Goal: Submit feedback/report problem: Submit feedback/report problem

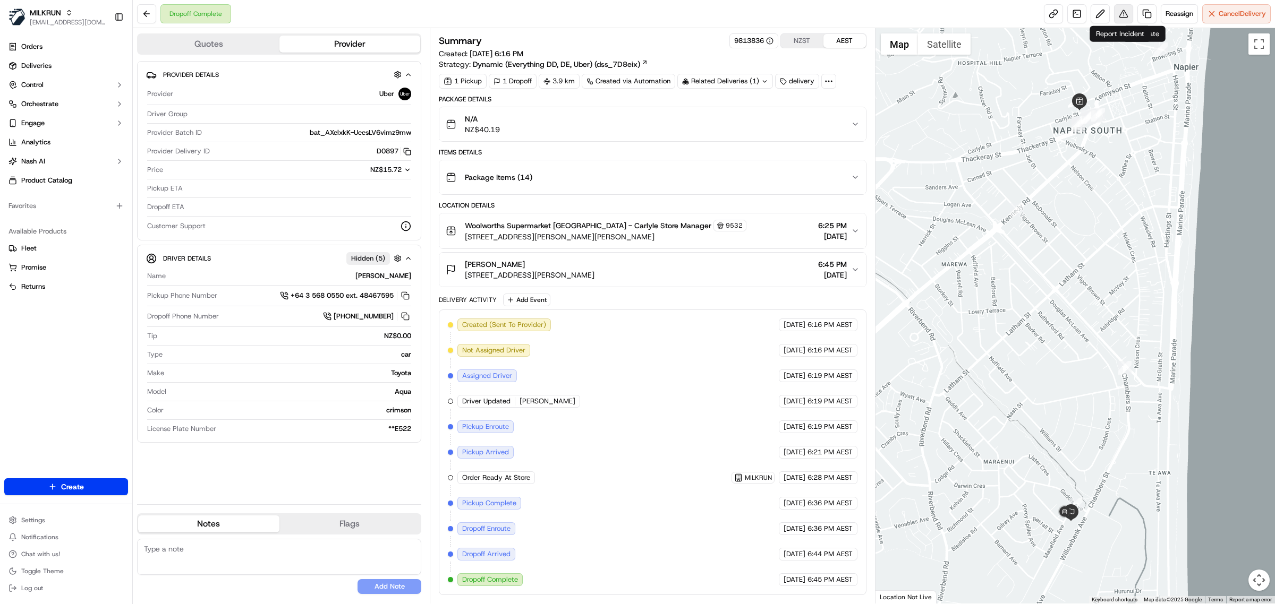
click at [1126, 12] on button at bounding box center [1123, 13] width 19 height 19
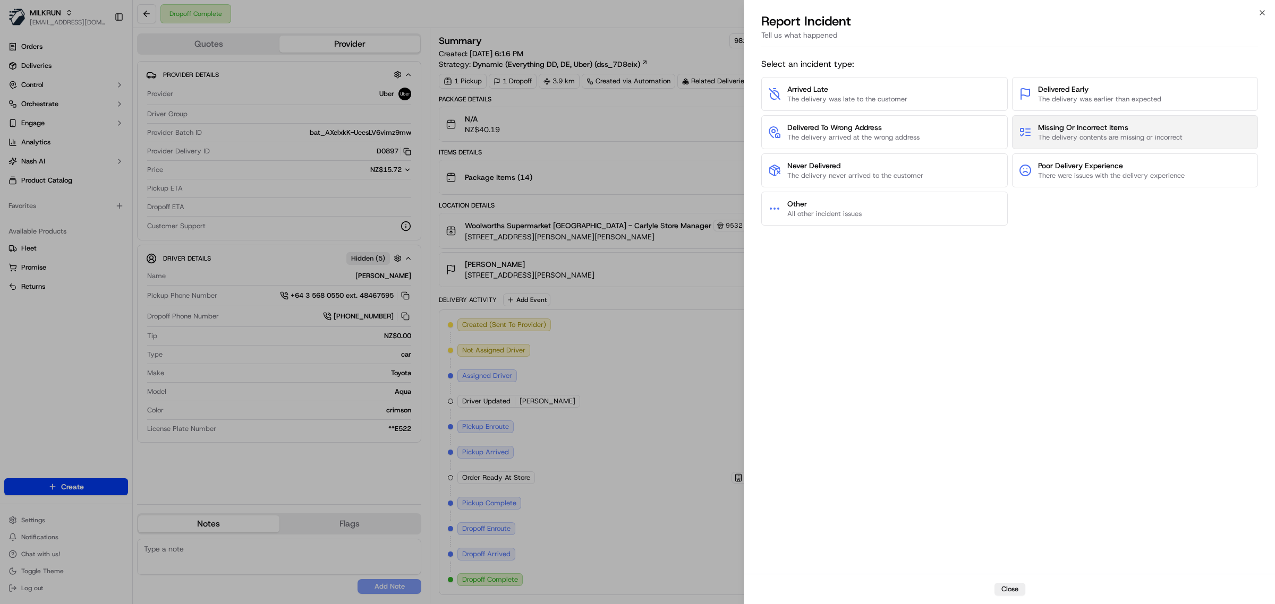
click at [1061, 117] on button "Missing Or Incorrect Items The delivery contents are missing or incorrect" at bounding box center [1135, 132] width 246 height 34
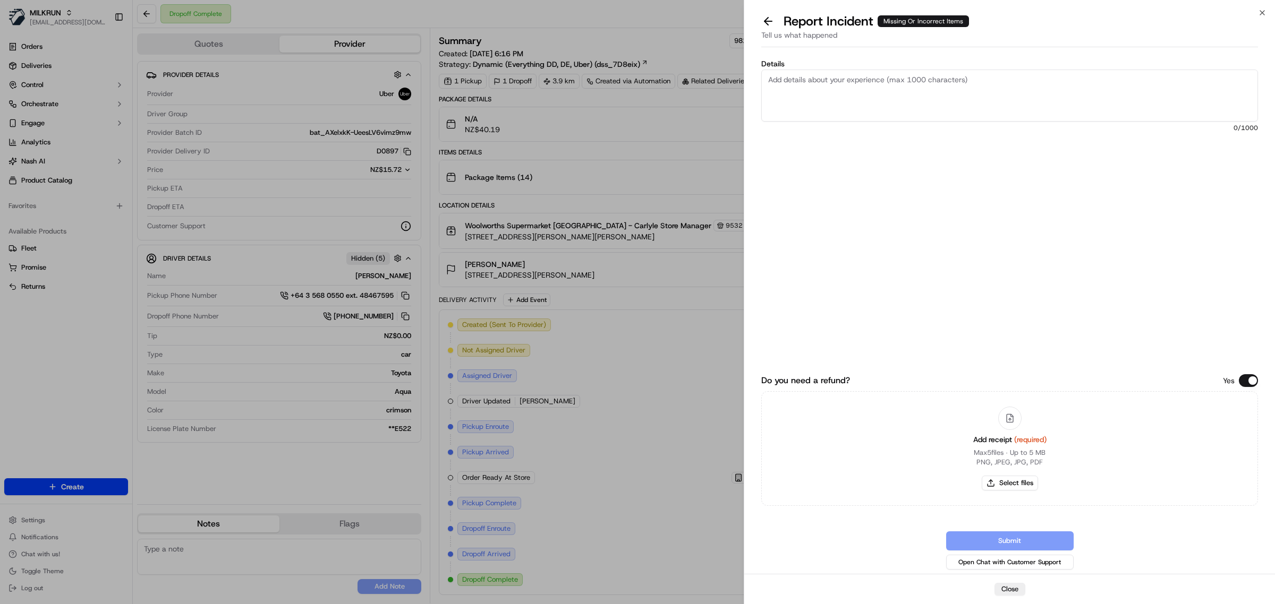
click at [1007, 104] on textarea "Details" at bounding box center [1009, 96] width 497 height 52
type textarea "Customer received a [PERSON_NAME] order not their MILKRUN order."
click at [1013, 490] on button "Select files" at bounding box center [1010, 483] width 56 height 15
type input "C:\fakepath\Screenshot [DATE] 084351.png"
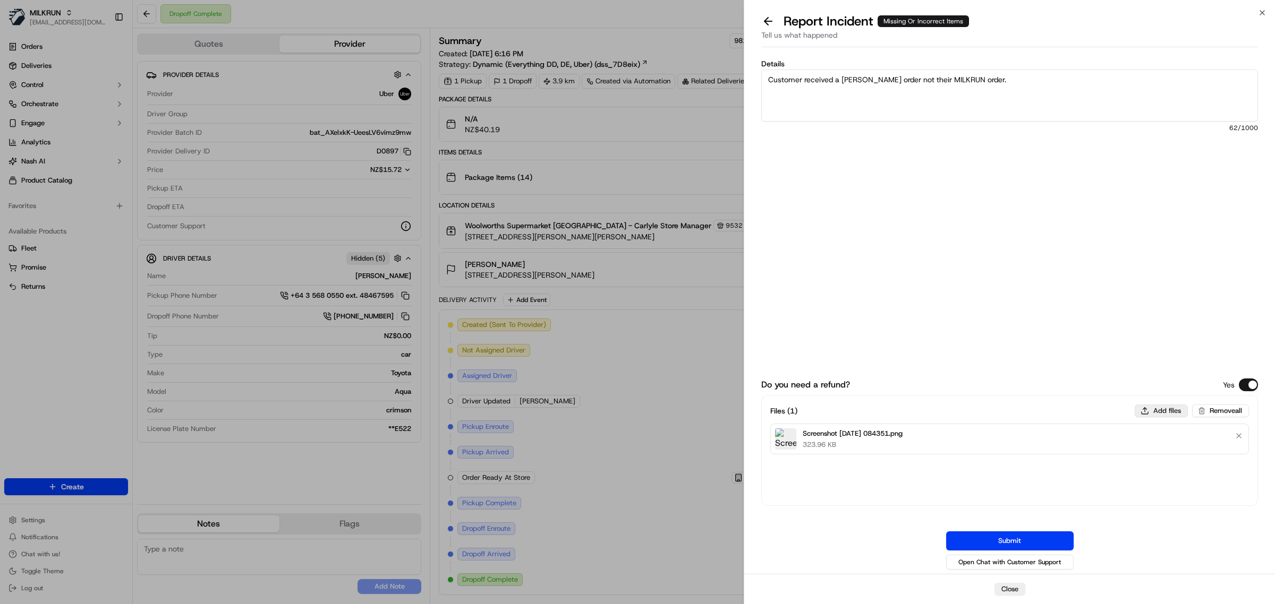
click at [1159, 405] on button "Add files" at bounding box center [1161, 411] width 53 height 13
type input "C:\fakepath\Woolworths Mail - Your MILKRUN order invoice Moana.pdf"
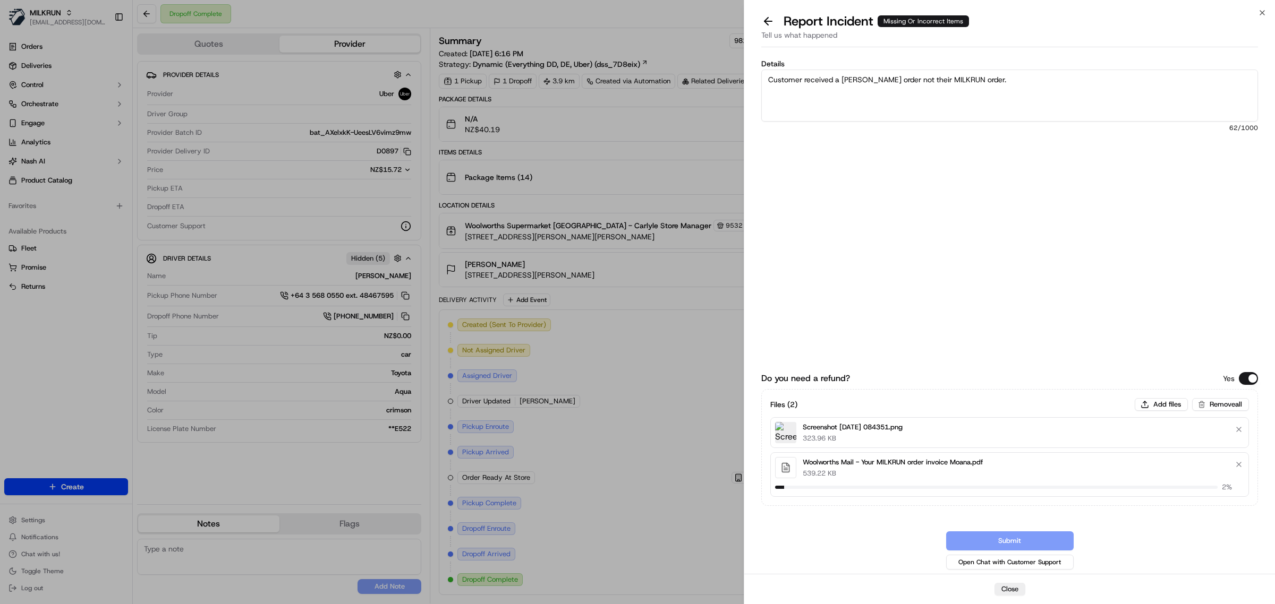
click at [1121, 73] on textarea "Customer received a [PERSON_NAME] order not their MILKRUN order." at bounding box center [1009, 96] width 497 height 52
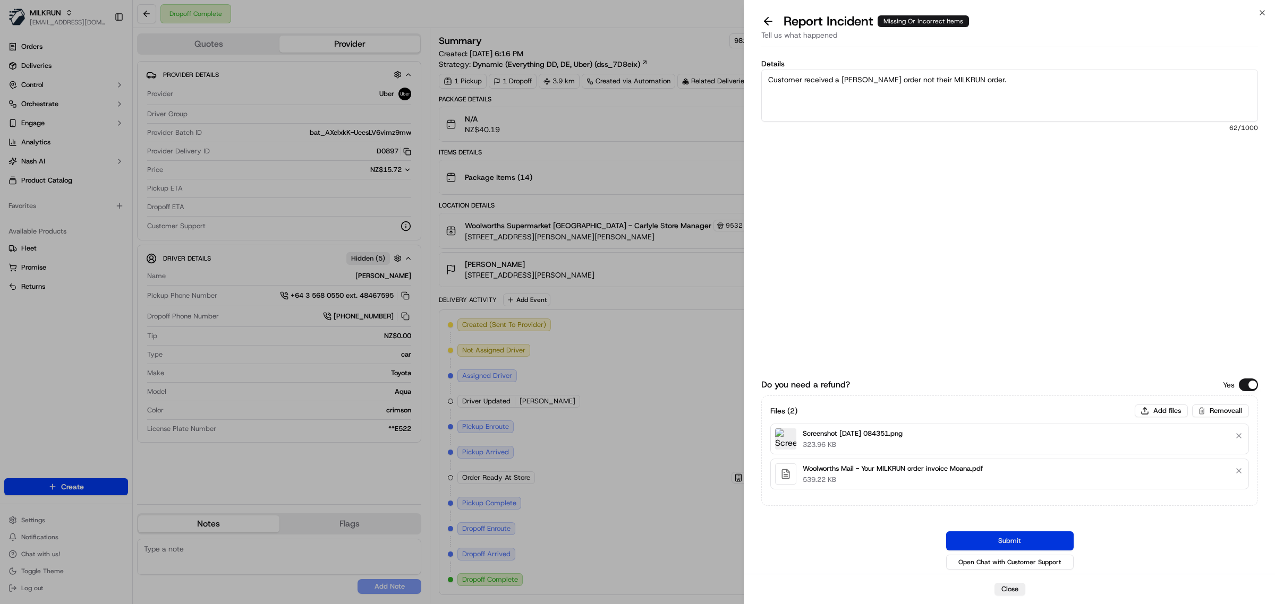
click at [1060, 543] on button "Submit" at bounding box center [1009, 541] width 127 height 19
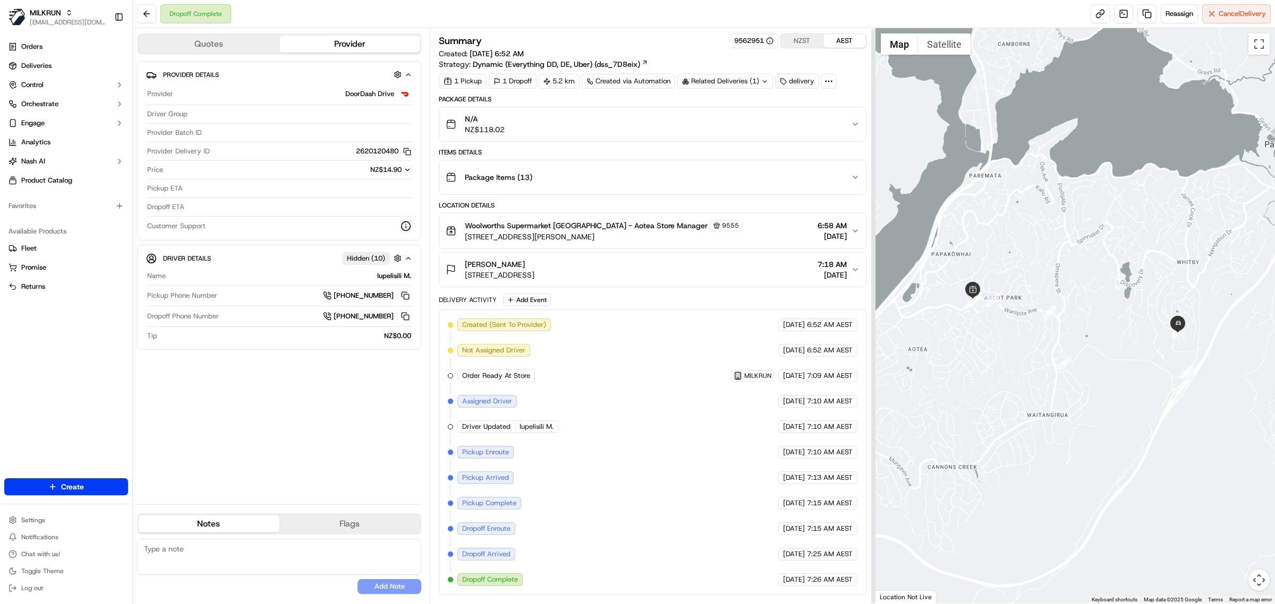
scroll to position [1, 0]
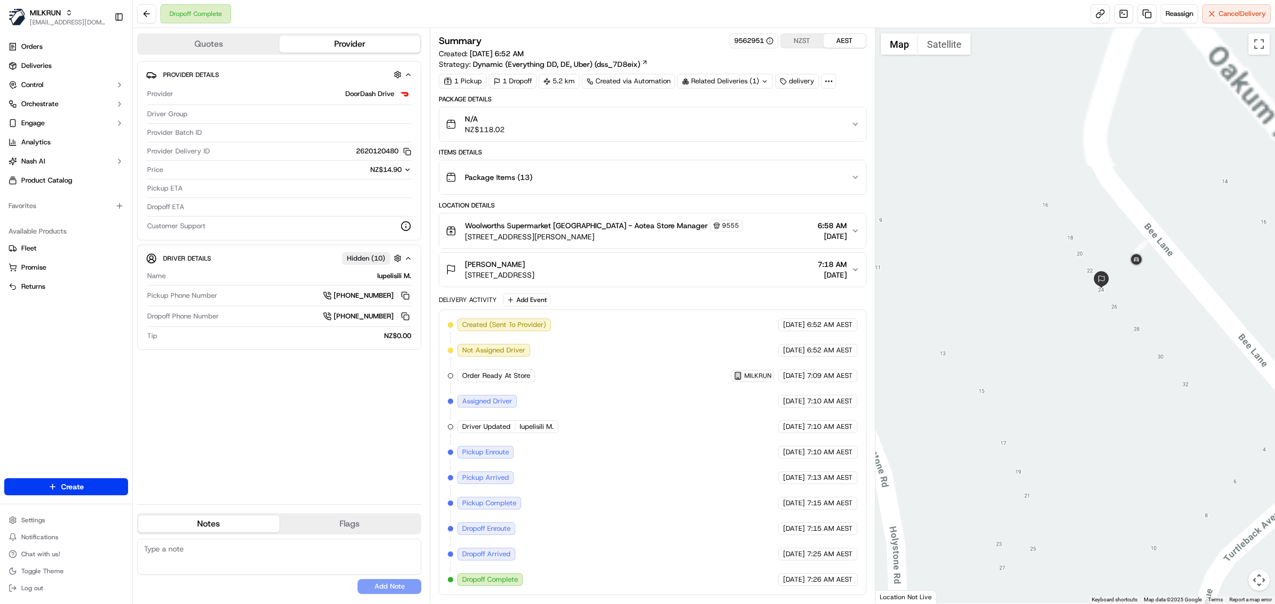
drag, startPoint x: 1114, startPoint y: 155, endPoint x: 1122, endPoint y: 325, distance: 169.6
click at [1122, 325] on div at bounding box center [1075, 316] width 400 height 576
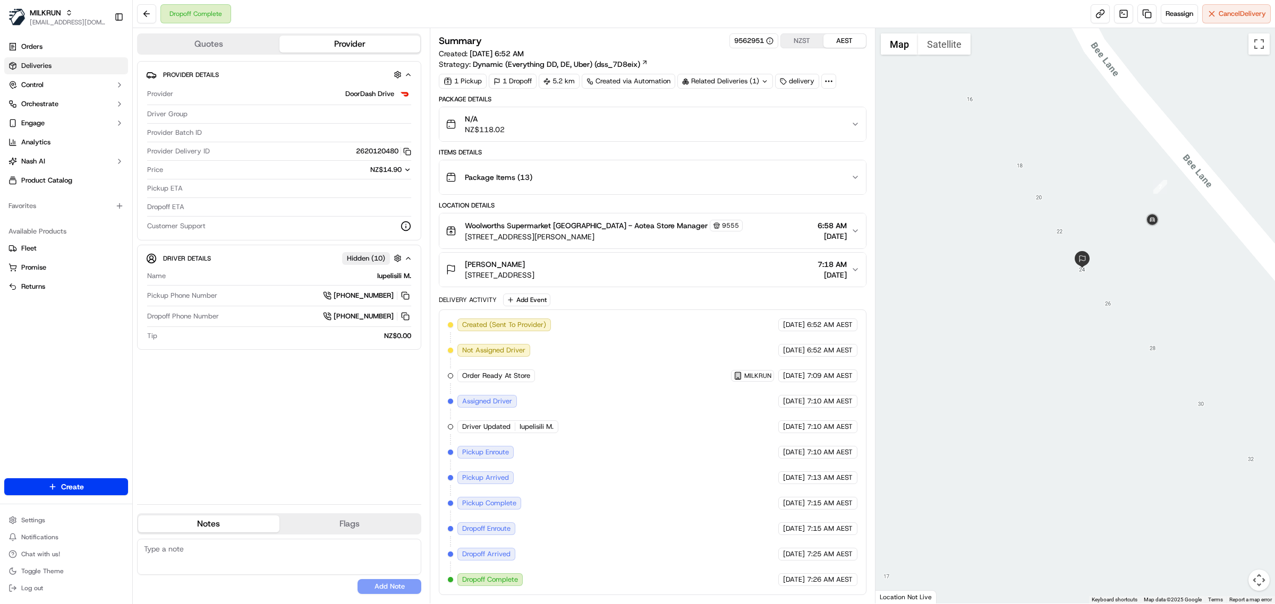
click at [120, 58] on link "Deliveries" at bounding box center [66, 65] width 124 height 17
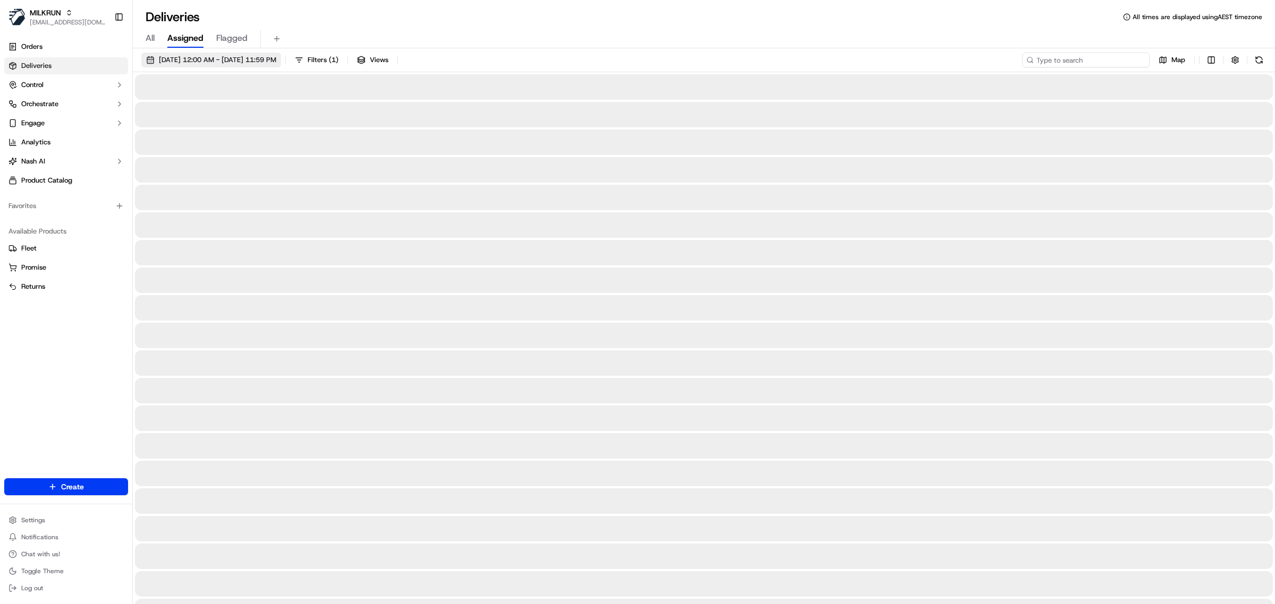
drag, startPoint x: 1107, startPoint y: 66, endPoint x: 303, endPoint y: 66, distance: 804.7
click at [1107, 66] on input at bounding box center [1085, 60] width 127 height 15
paste input "Jane Gillespie"
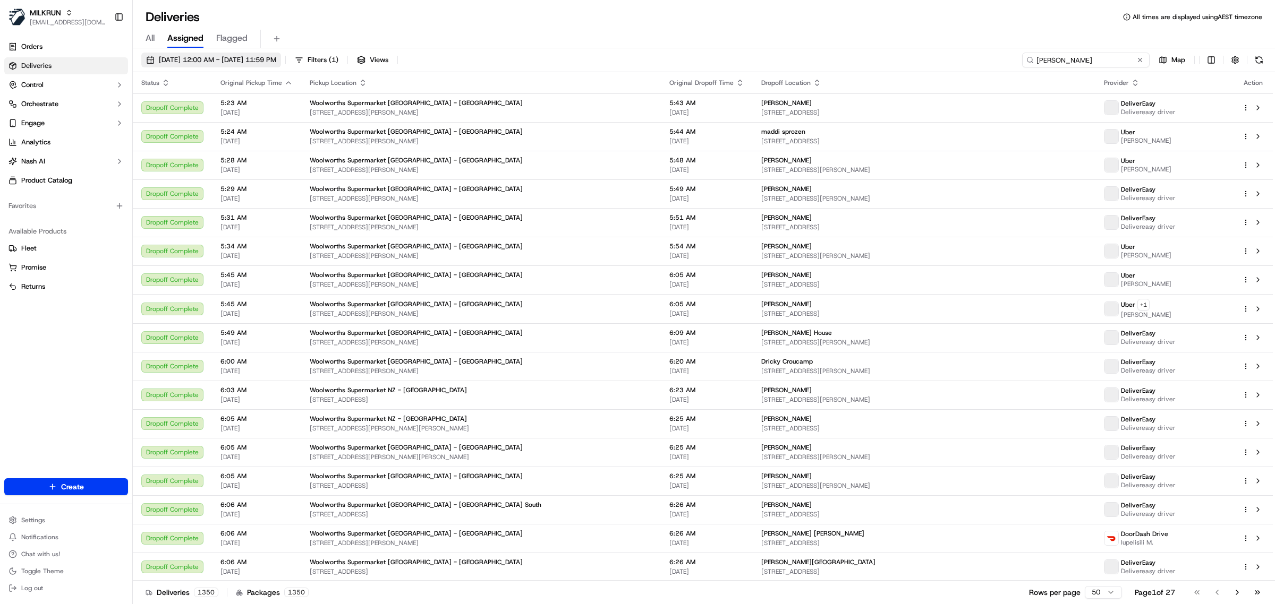
type input "Jane Gillespie"
click at [276, 61] on span "20/09/2025 12:00 AM - 20/09/2025 11:59 PM" at bounding box center [217, 60] width 117 height 10
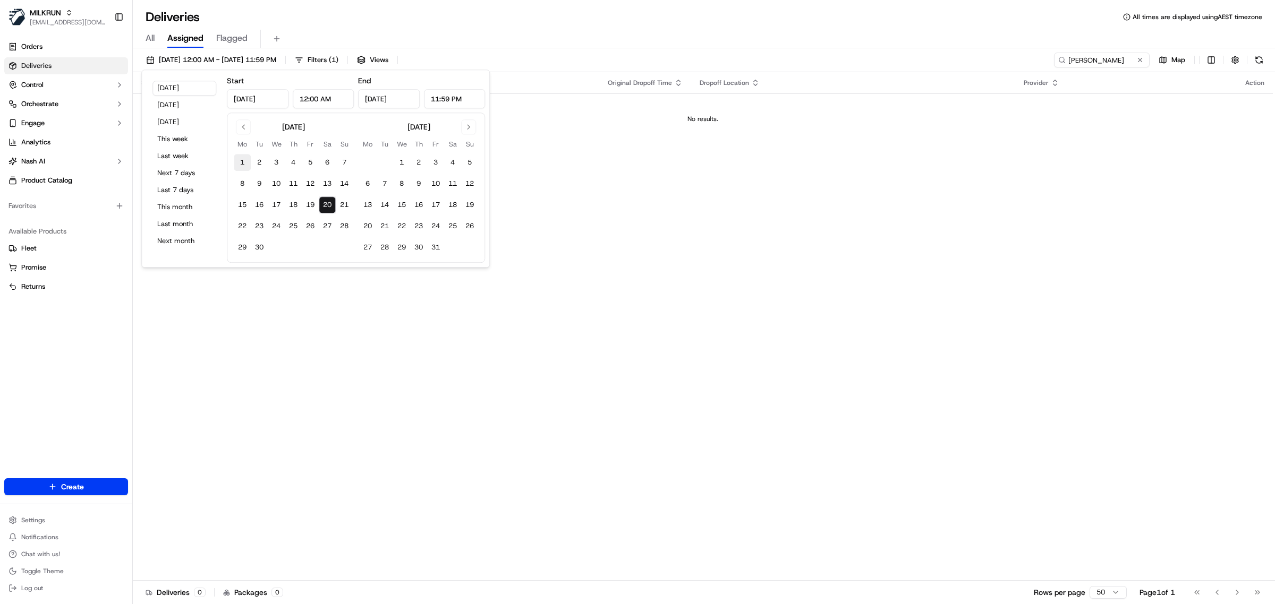
click at [246, 159] on button "1" at bounding box center [242, 162] width 17 height 17
type input "Sep 1, 2025"
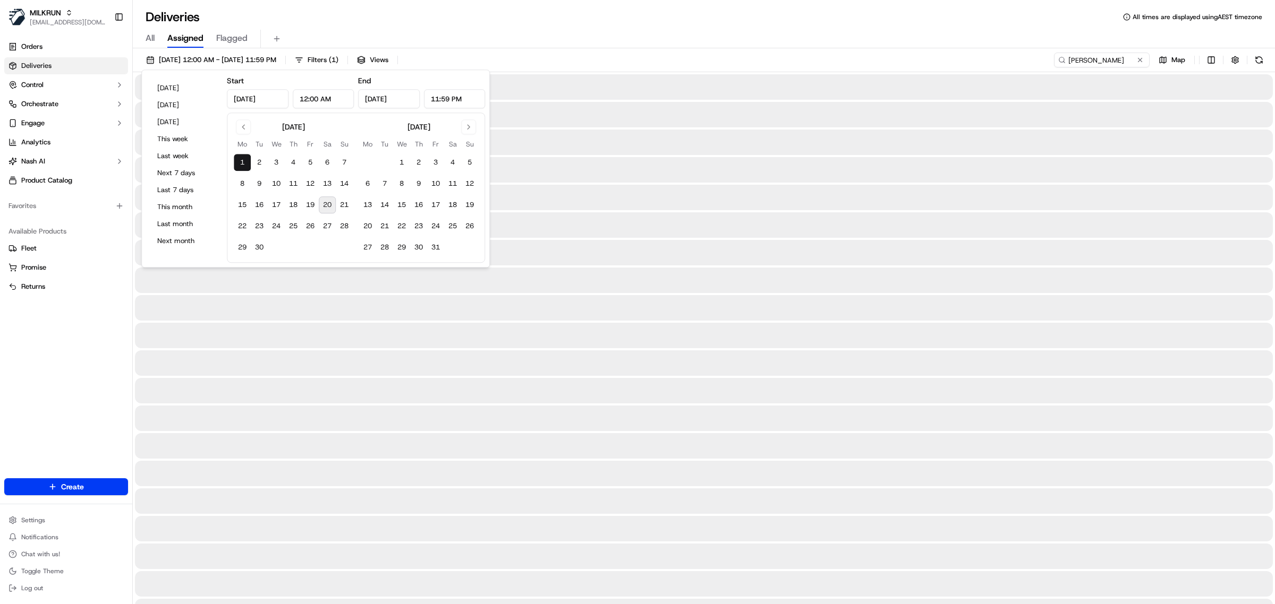
click at [327, 199] on button "20" at bounding box center [327, 205] width 17 height 17
type input "Sep 20, 2025"
click at [675, 168] on div at bounding box center [704, 169] width 1138 height 25
